Goal: Find specific page/section: Find specific page/section

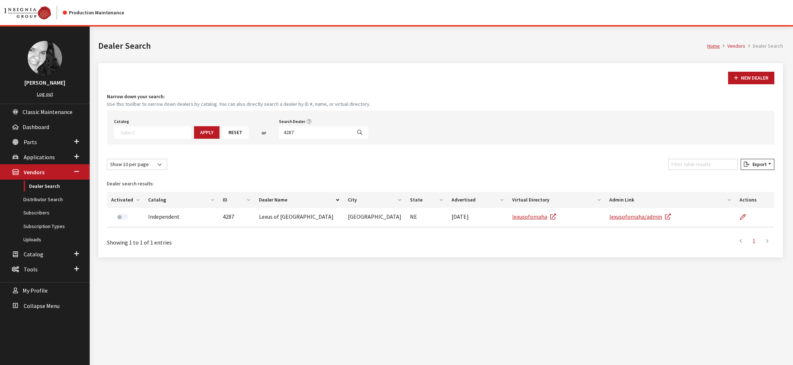
select select
click at [32, 206] on link "Distributor Search" at bounding box center [45, 199] width 90 height 13
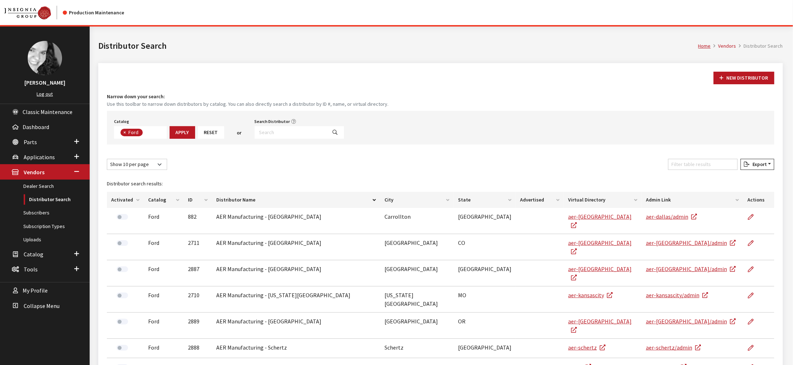
scroll to position [29, 0]
click at [327, 139] on input "Search Distributor" at bounding box center [291, 132] width 72 height 13
type input "#1 co"
select select
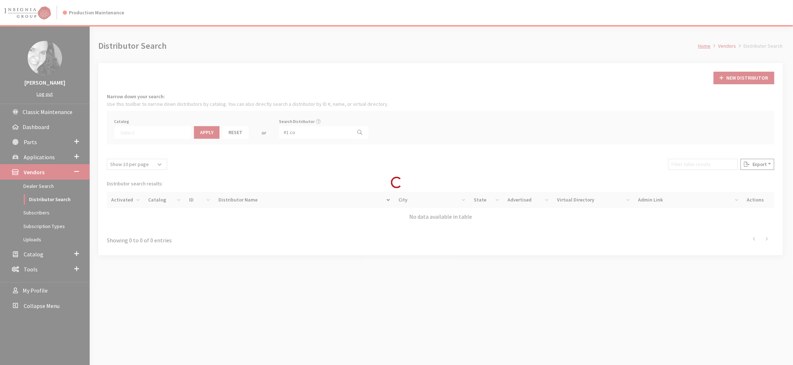
scroll to position [58, 0]
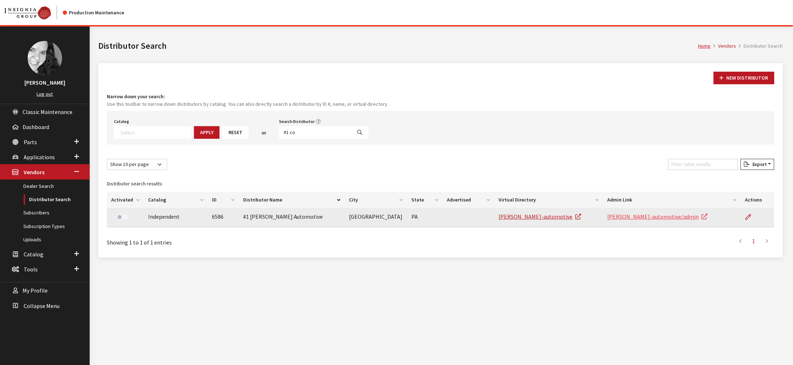
click at [635, 220] on link "cochran-automotive/admin" at bounding box center [657, 216] width 100 height 7
click at [745, 220] on icon at bounding box center [748, 217] width 6 height 6
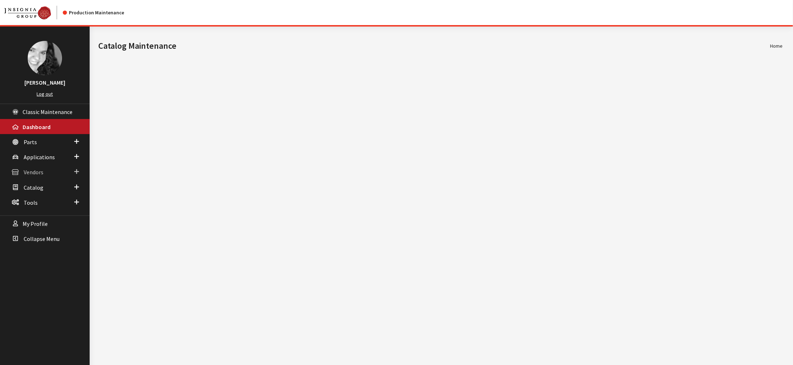
click at [54, 179] on link "Vendors" at bounding box center [45, 171] width 90 height 15
click at [48, 193] on link "Dealer Search" at bounding box center [45, 186] width 90 height 13
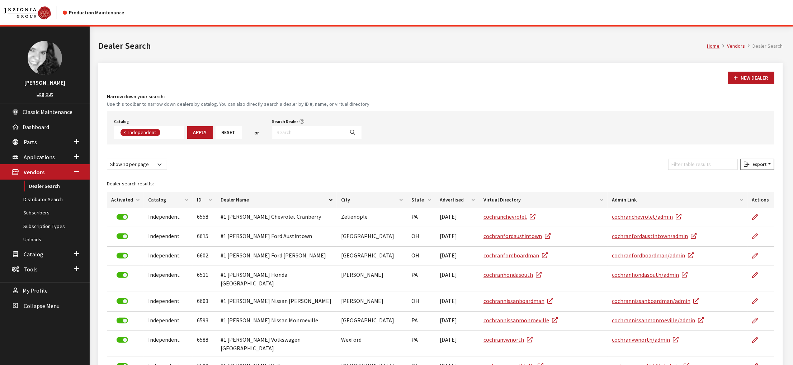
scroll to position [62, 0]
click at [344, 139] on input "Search Dealer" at bounding box center [308, 132] width 72 height 13
type input "6615"
select select
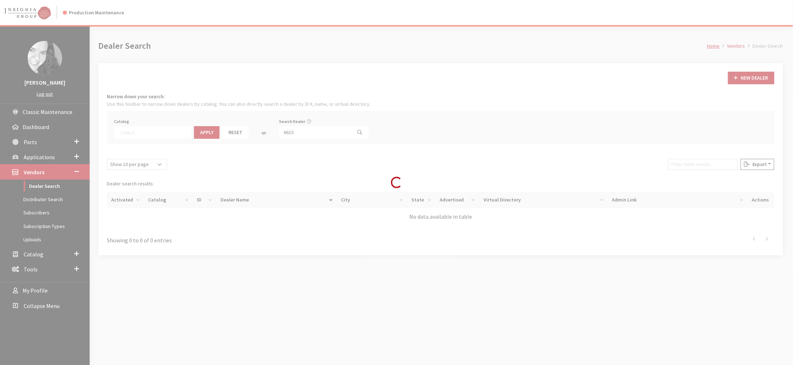
scroll to position [91, 0]
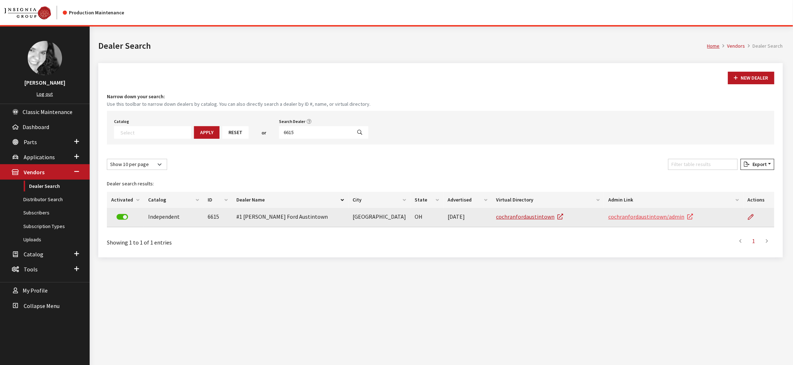
click at [639, 220] on link "cochranfordaustintown/admin" at bounding box center [650, 216] width 85 height 7
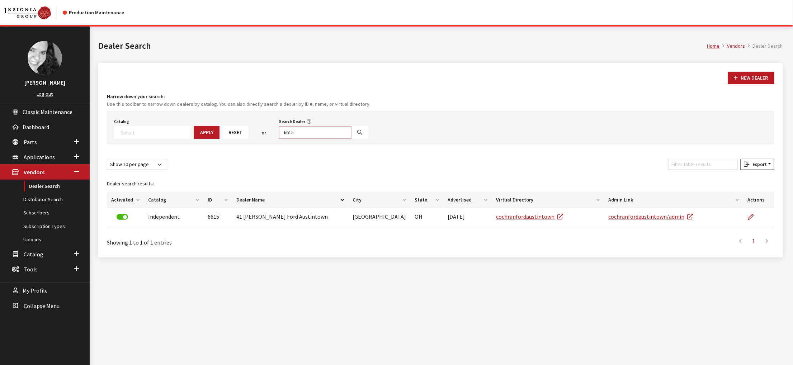
click at [340, 139] on input "6615" at bounding box center [315, 132] width 72 height 13
type input "#1 coch"
select select
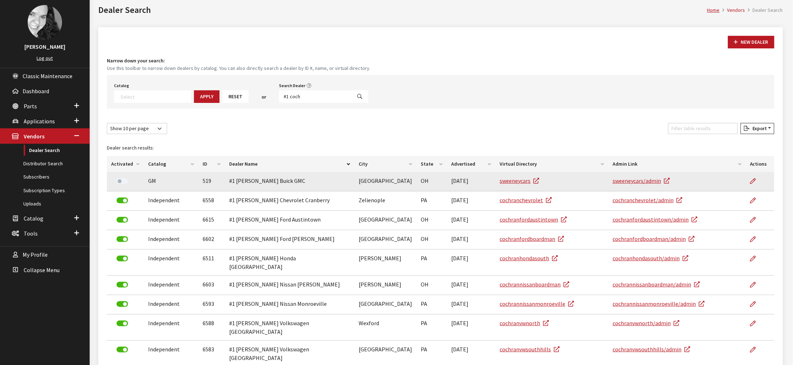
scroll to position [72, 0]
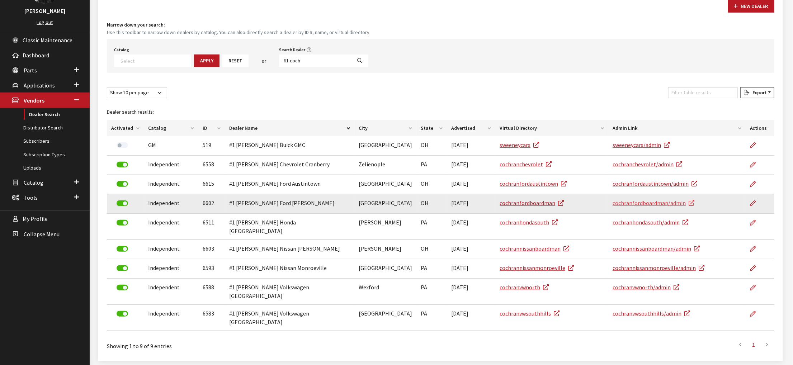
click at [694, 207] on link "cochranfordboardman/admin" at bounding box center [653, 202] width 82 height 7
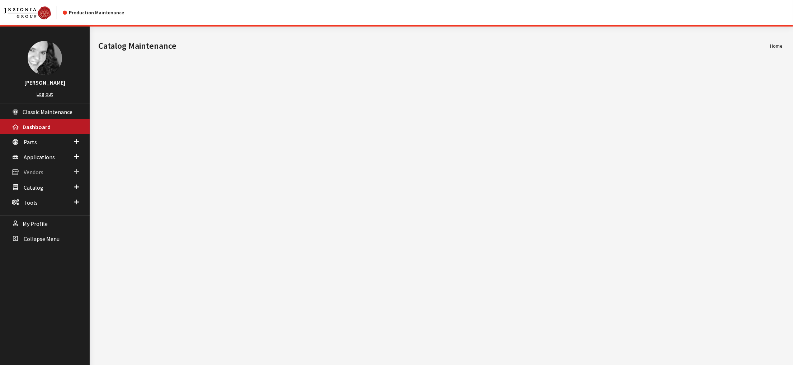
click at [39, 176] on span "Vendors" at bounding box center [34, 172] width 20 height 7
click at [38, 193] on link "Dealer Search" at bounding box center [45, 186] width 90 height 13
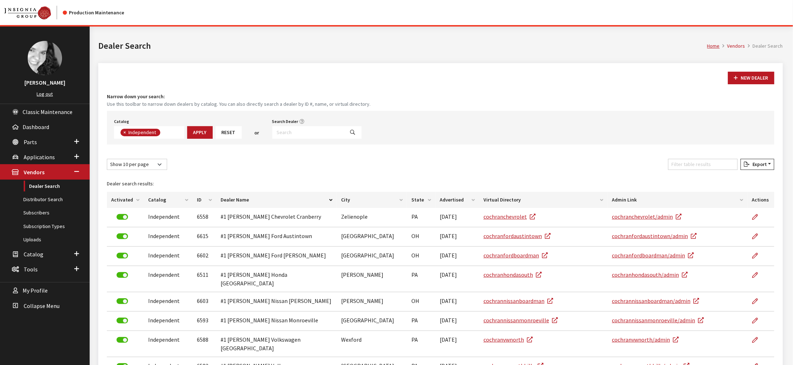
scroll to position [62, 0]
type input "patriot ac"
select select
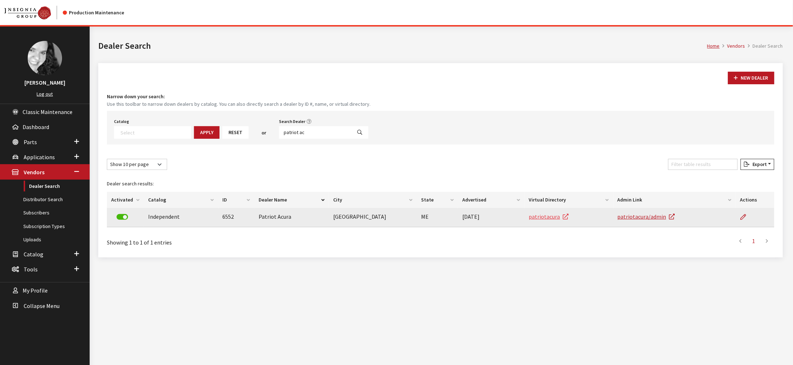
click at [564, 220] on link "patriotacura" at bounding box center [549, 216] width 40 height 7
click at [629, 220] on link "patriotacura/admin" at bounding box center [645, 216] width 57 height 7
click at [564, 220] on link "patriotacura" at bounding box center [549, 216] width 40 height 7
click at [647, 220] on link "patriotacura/admin" at bounding box center [645, 216] width 57 height 7
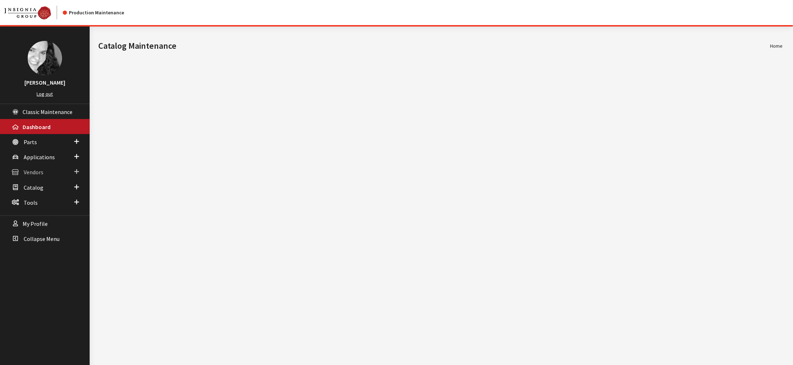
drag, startPoint x: 0, startPoint y: 0, endPoint x: 43, endPoint y: 194, distance: 198.7
click at [43, 176] on span "Vendors" at bounding box center [34, 172] width 20 height 7
click at [39, 193] on link "Dealer Search" at bounding box center [45, 186] width 90 height 13
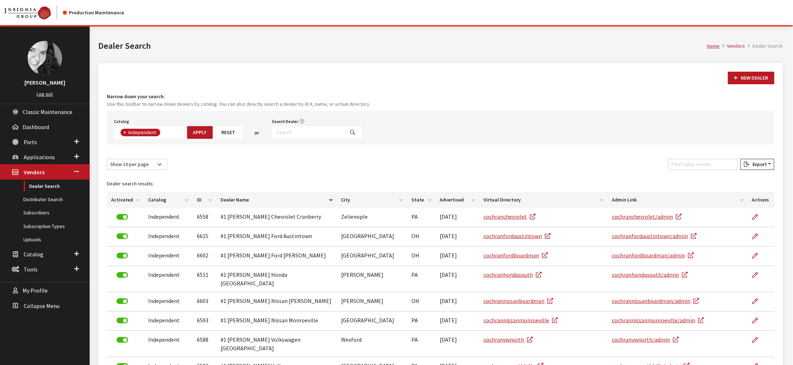
scroll to position [62, 0]
type input "acura"
select select
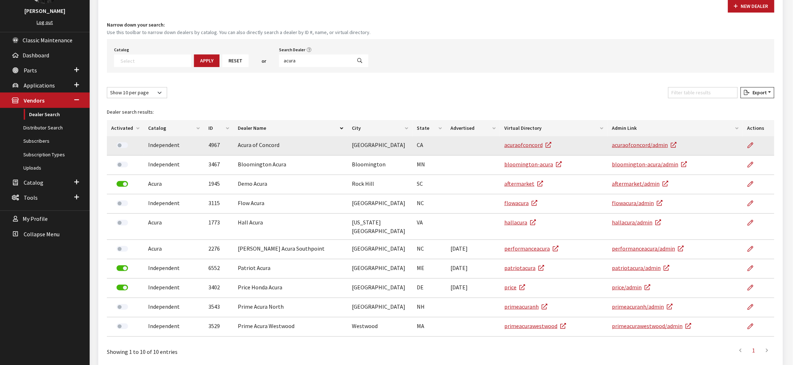
scroll to position [108, 0]
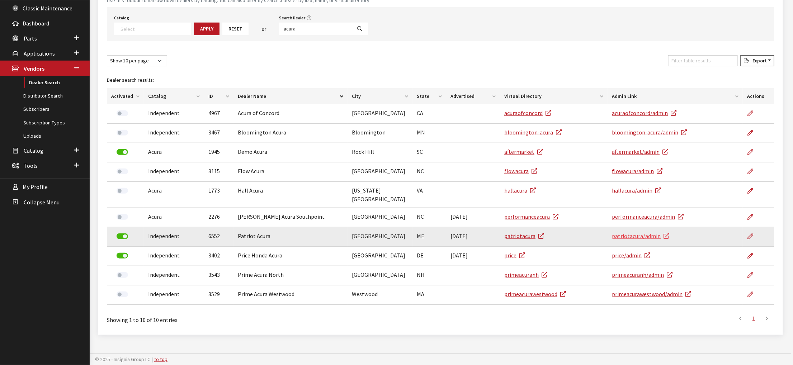
click at [637, 240] on link "patriotacura/admin" at bounding box center [640, 235] width 57 height 7
